Goal: Task Accomplishment & Management: Manage account settings

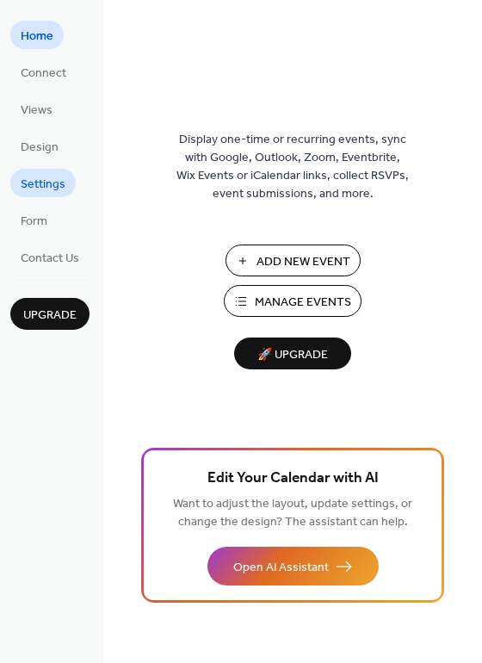
click at [51, 183] on span "Settings" at bounding box center [43, 185] width 45 height 18
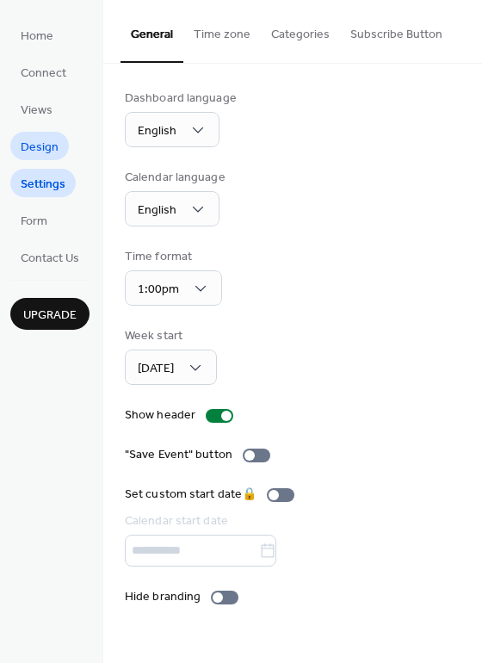
click at [44, 149] on span "Design" at bounding box center [40, 148] width 38 height 18
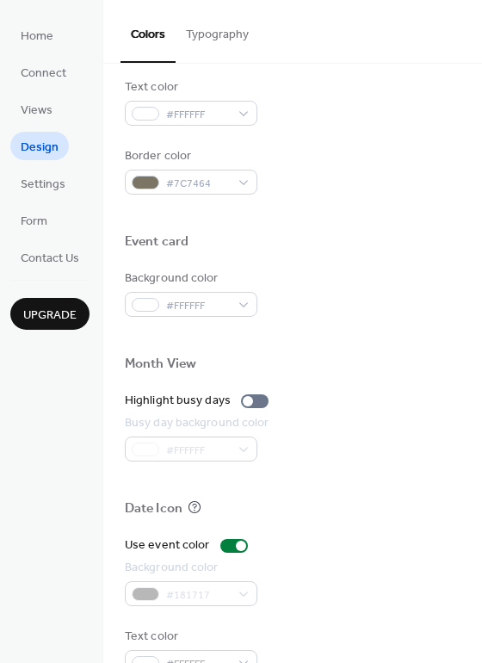
scroll to position [737, 0]
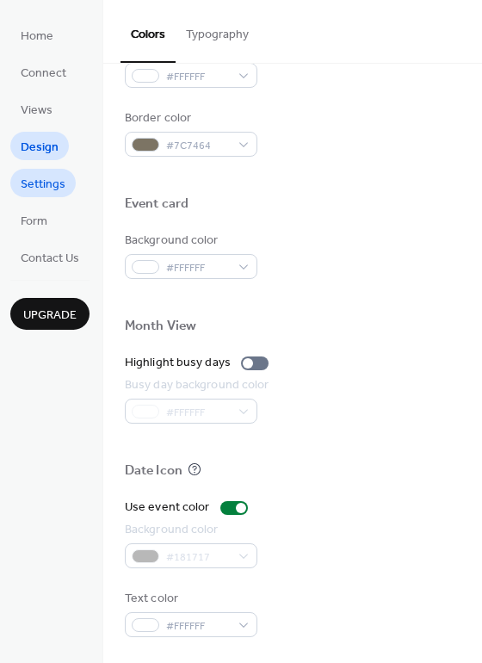
click at [50, 190] on span "Settings" at bounding box center [43, 185] width 45 height 18
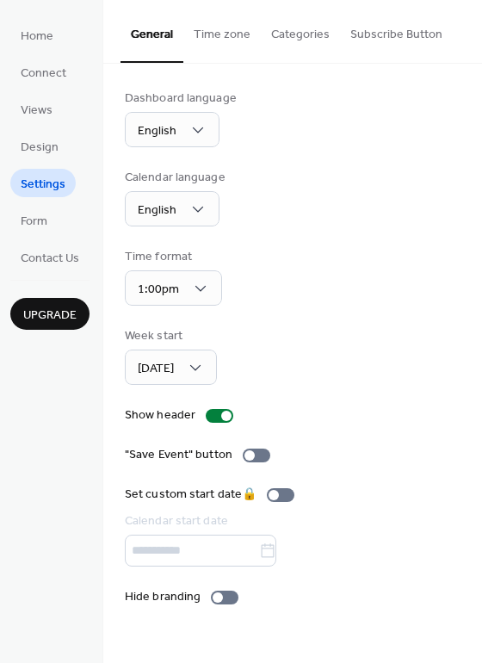
click at [47, 161] on ul "Home Connect Views Design Settings Form Contact Us" at bounding box center [49, 146] width 79 height 250
click at [48, 153] on span "Design" at bounding box center [40, 148] width 38 height 18
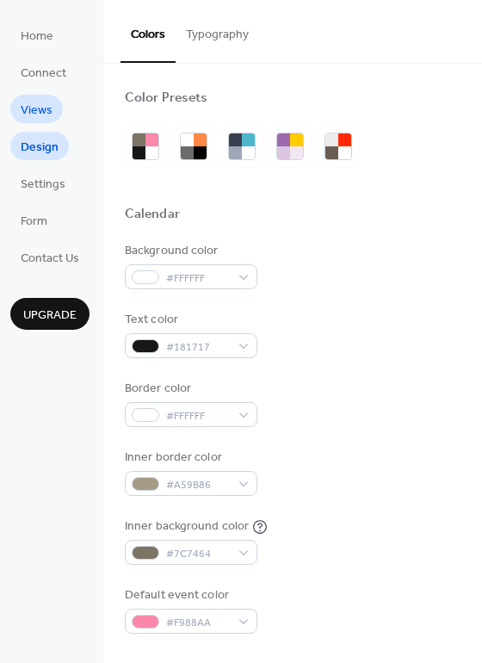
click at [48, 113] on span "Views" at bounding box center [37, 111] width 32 height 18
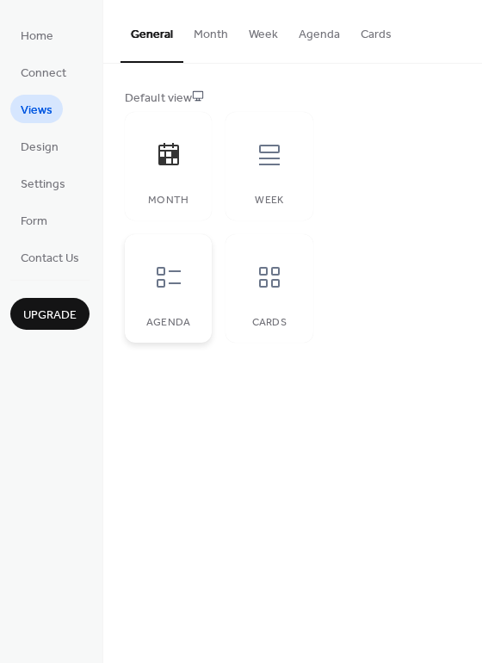
click at [177, 285] on icon at bounding box center [169, 277] width 28 height 28
click at [273, 151] on icon at bounding box center [269, 155] width 21 height 21
